Goal: Task Accomplishment & Management: Use online tool/utility

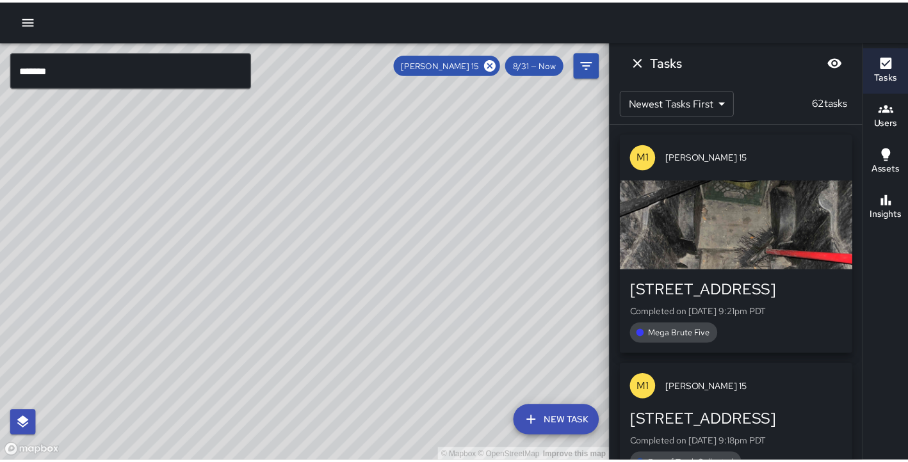
scroll to position [11301, 0]
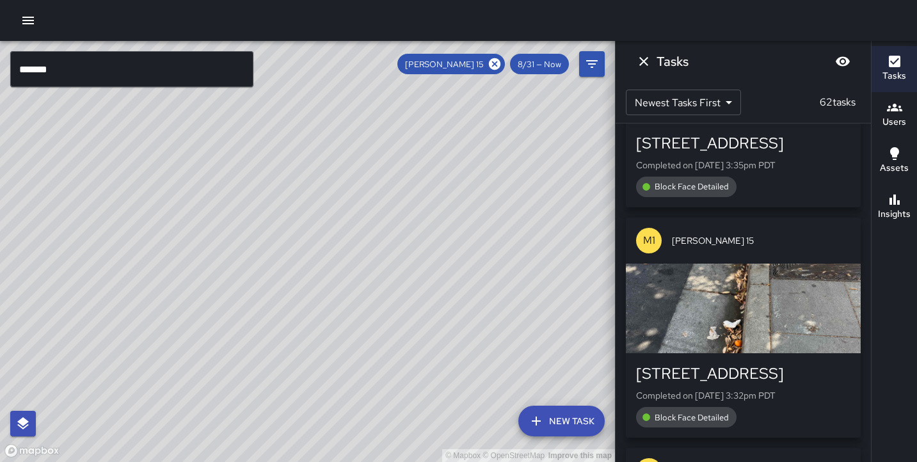
click at [31, 17] on icon "button" at bounding box center [27, 20] width 15 height 15
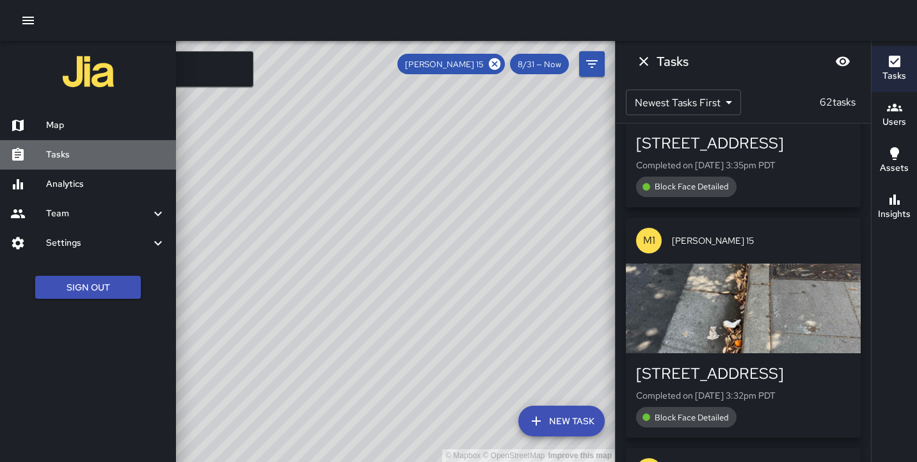
click at [61, 162] on link "Tasks" at bounding box center [88, 154] width 176 height 29
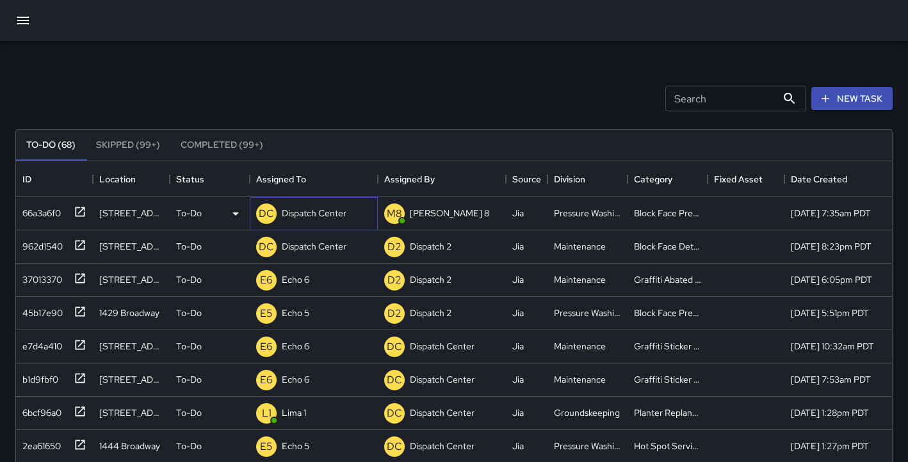
click at [330, 217] on p "Dispatch Center" at bounding box center [314, 213] width 65 height 13
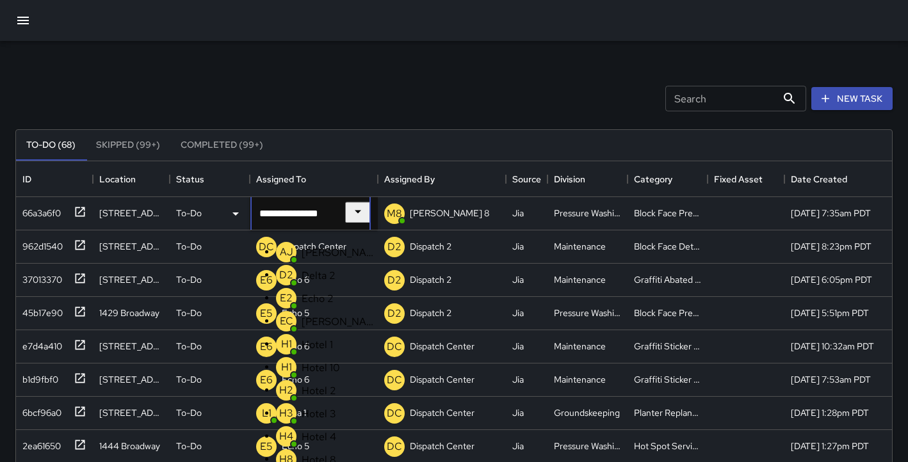
scroll to position [1059, 0]
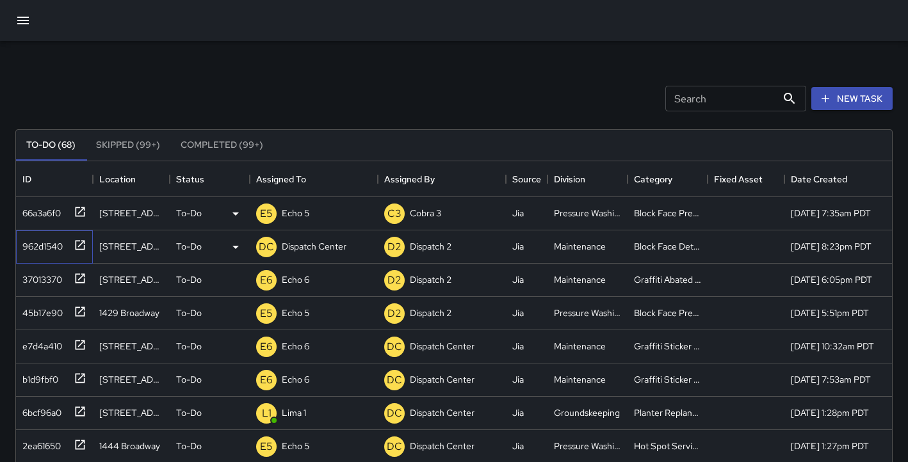
click at [49, 250] on div "962d1540" at bounding box center [39, 244] width 45 height 18
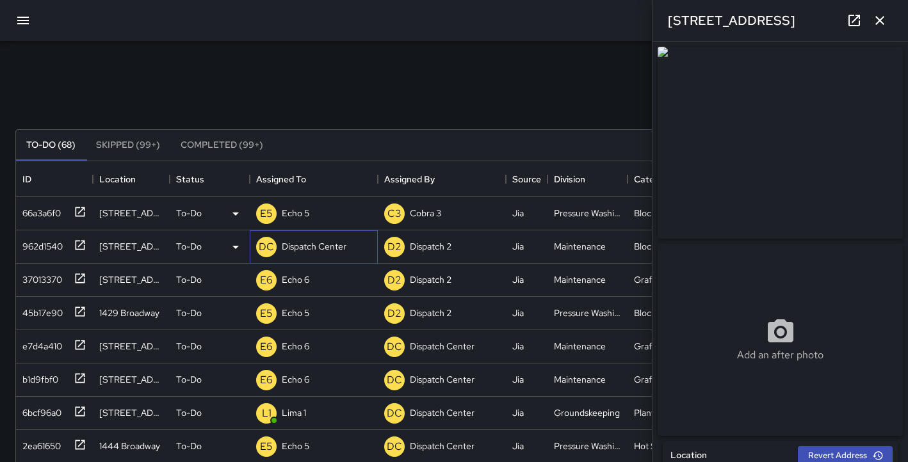
click at [297, 246] on p "Dispatch Center" at bounding box center [314, 246] width 65 height 13
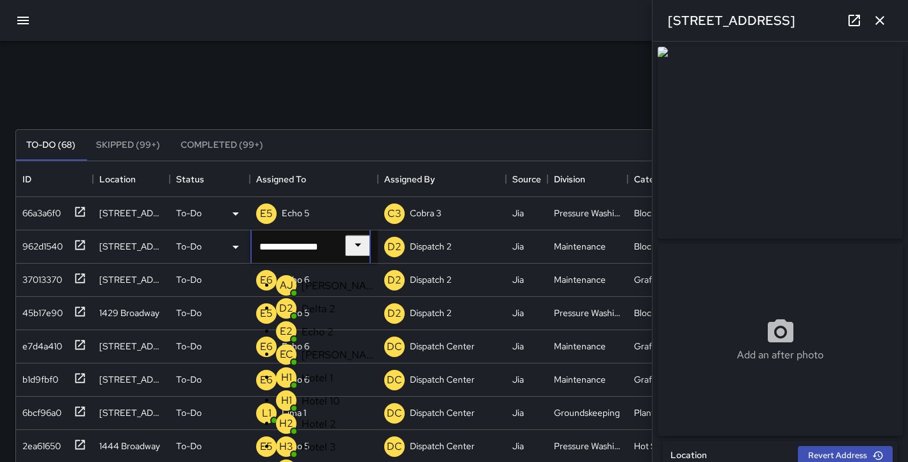
scroll to position [280, 0]
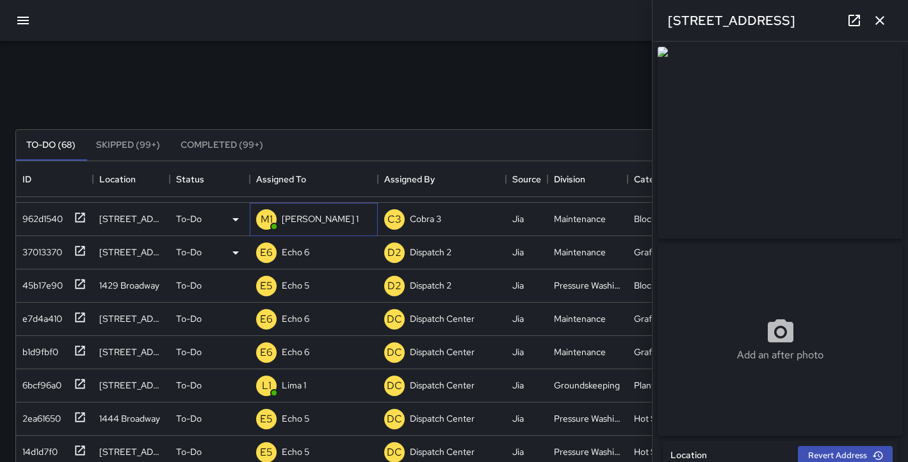
scroll to position [28, 0]
click at [872, 22] on icon "button" at bounding box center [879, 20] width 15 height 15
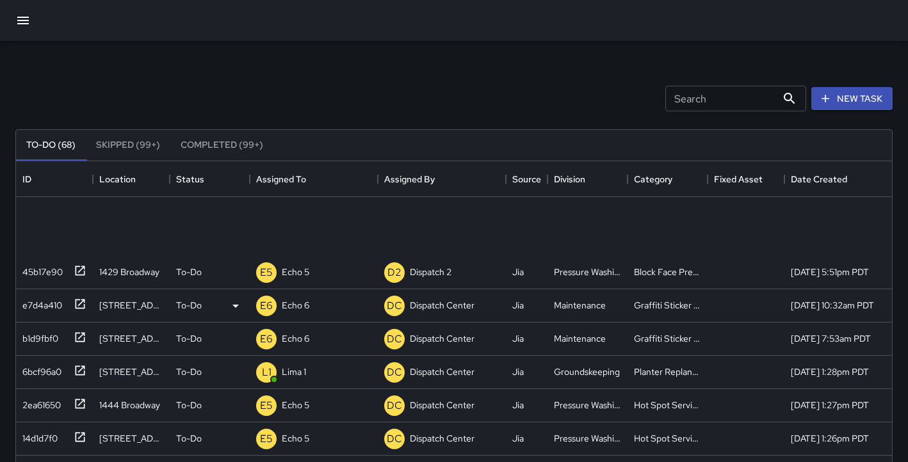
scroll to position [0, 0]
